Goal: Transaction & Acquisition: Purchase product/service

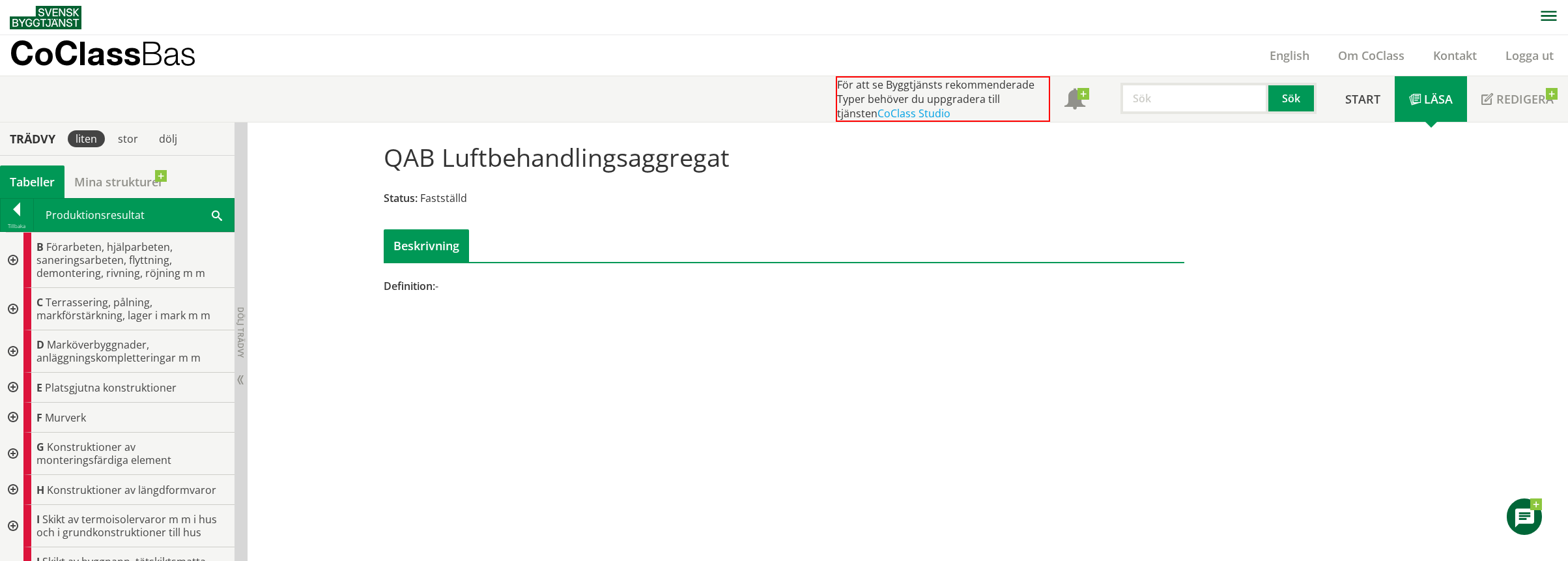
scroll to position [394, 0]
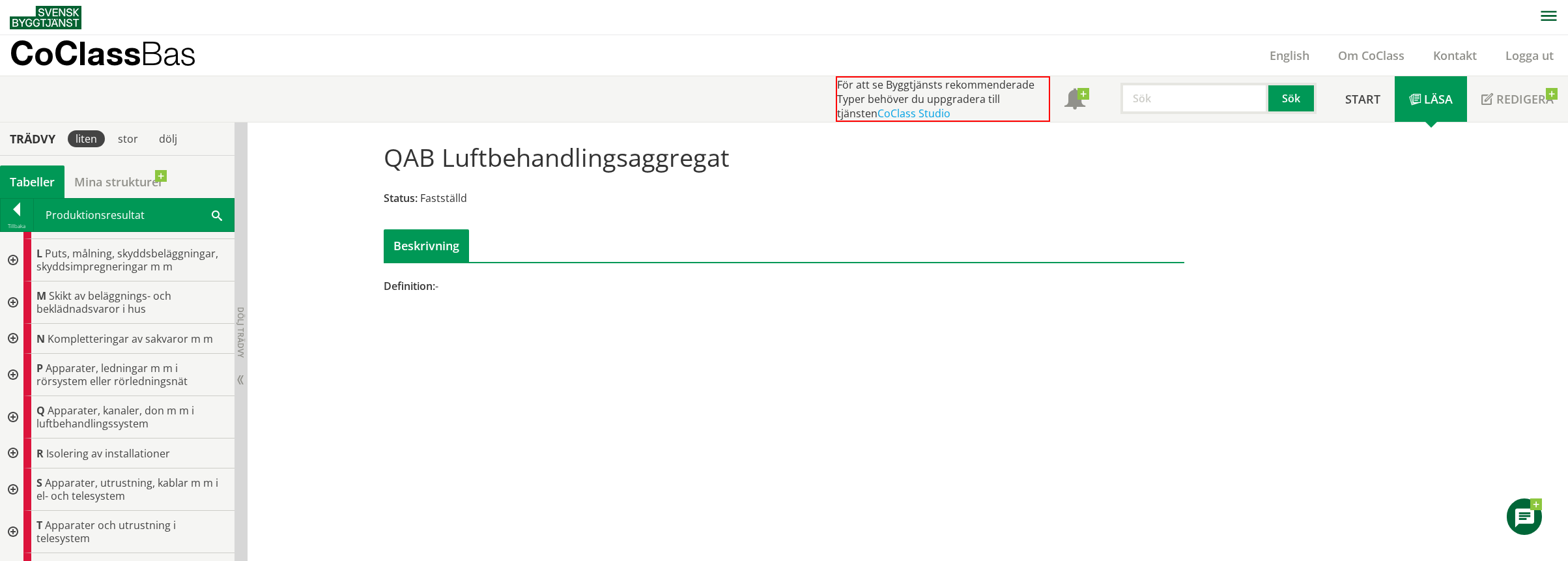
click at [116, 50] on p "CoClass Bas" at bounding box center [103, 53] width 186 height 15
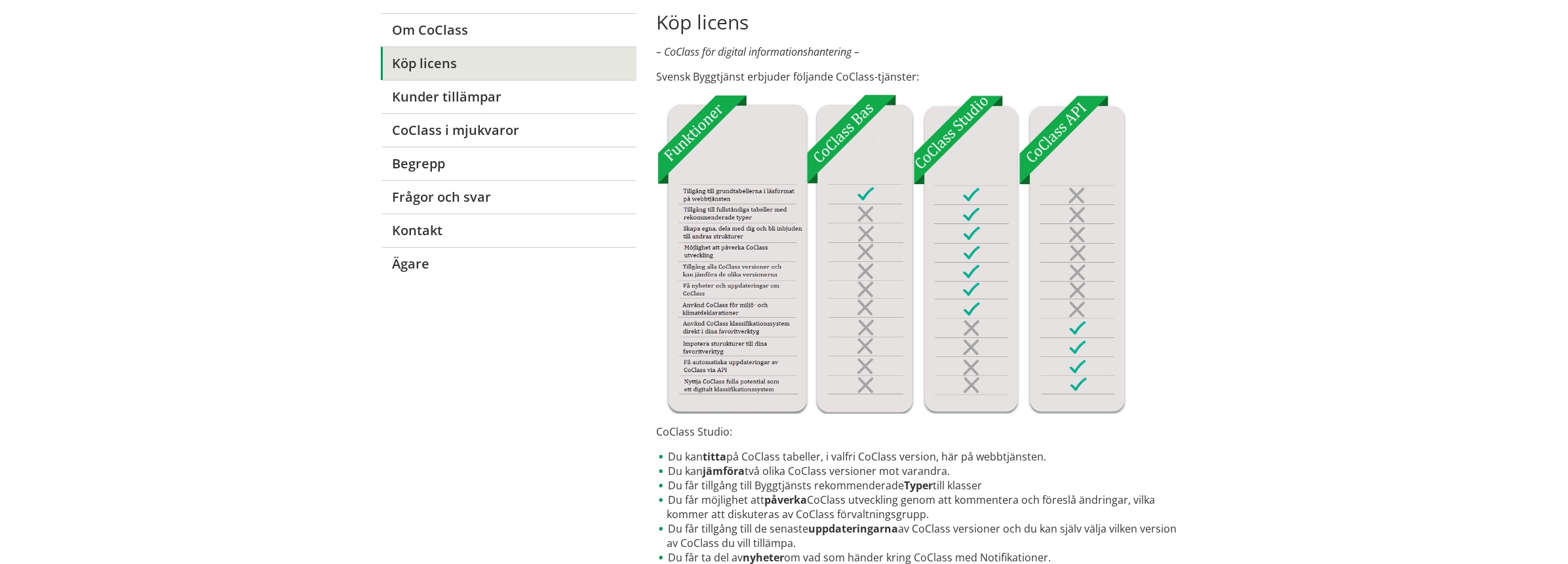
scroll to position [262, 0]
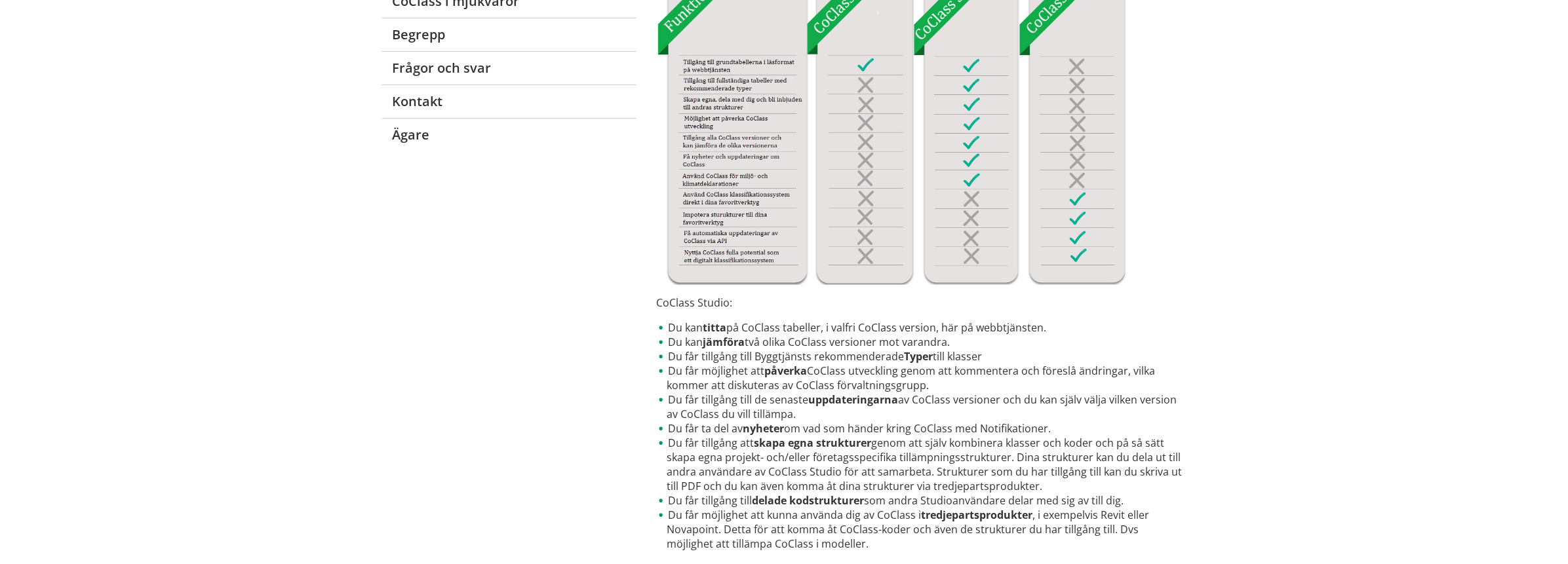
click at [375, 329] on div "Om CoClass Köp licens Kunder tillämpar CoClass i mjukvaror [PERSON_NAME] Frågor…" at bounding box center [784, 410] width 839 height 1097
